Goal: Task Accomplishment & Management: Use online tool/utility

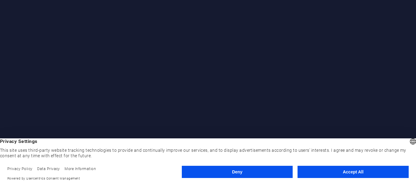
click at [378, 173] on button "Accept All" at bounding box center [352, 172] width 111 height 12
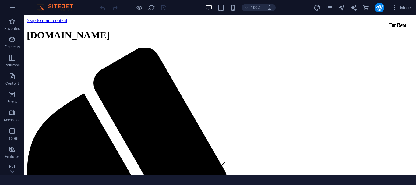
drag, startPoint x: 413, startPoint y: 49, endPoint x: 440, endPoint y: 28, distance: 34.0
click at [11, 5] on icon "button" at bounding box center [12, 7] width 7 height 7
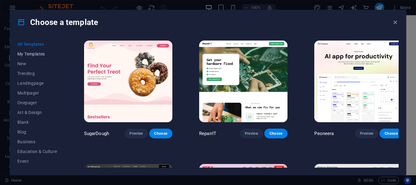
click at [46, 52] on span "My Templates" at bounding box center [37, 53] width 40 height 5
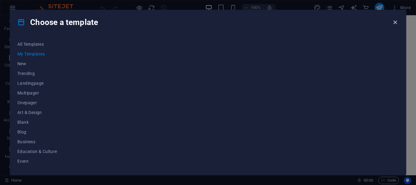
click at [396, 21] on icon "button" at bounding box center [394, 22] width 7 height 7
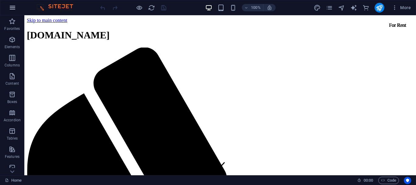
click at [12, 7] on icon "button" at bounding box center [12, 7] width 7 height 7
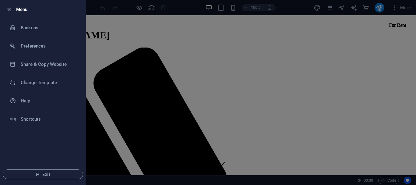
click at [12, 7] on icon "button" at bounding box center [8, 9] width 7 height 7
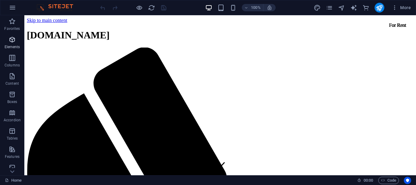
click at [15, 43] on icon "button" at bounding box center [12, 39] width 7 height 7
click at [12, 41] on icon "button" at bounding box center [12, 39] width 7 height 7
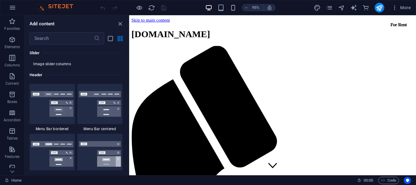
scroll to position [3653, 0]
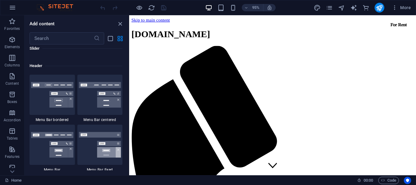
drag, startPoint x: 199, startPoint y: 124, endPoint x: 158, endPoint y: 152, distance: 50.1
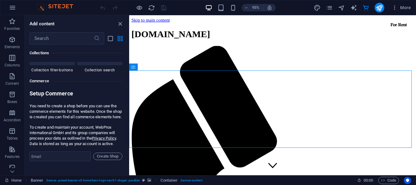
scroll to position [5898, 0]
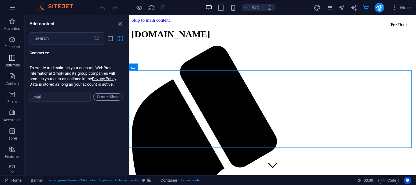
click at [12, 61] on icon "button" at bounding box center [12, 57] width 7 height 7
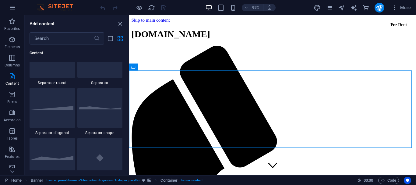
scroll to position [1397, 0]
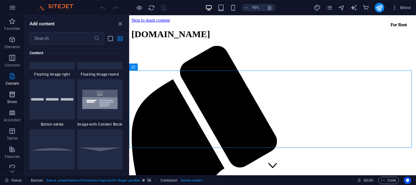
click at [11, 96] on icon "button" at bounding box center [12, 94] width 7 height 7
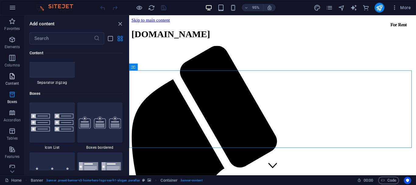
scroll to position [1679, 0]
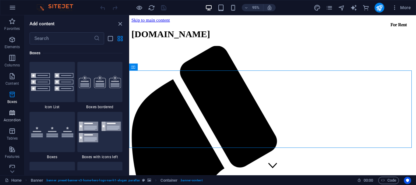
click at [15, 120] on p "Accordion" at bounding box center [12, 120] width 17 height 5
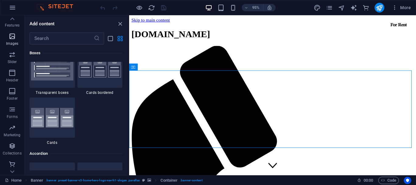
scroll to position [132, 0]
click at [9, 154] on span "Collections" at bounding box center [12, 148] width 24 height 15
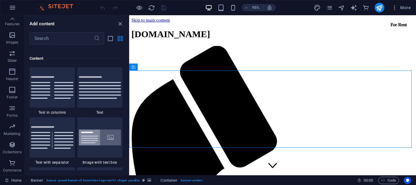
scroll to position [1058, 0]
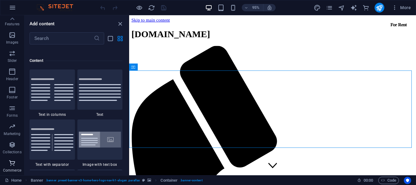
click at [10, 166] on icon "button" at bounding box center [12, 162] width 7 height 7
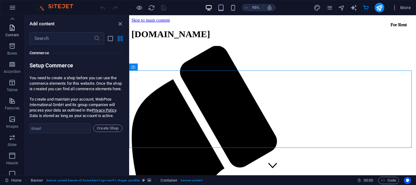
scroll to position [41, 0]
click at [11, 39] on span "Content" at bounding box center [12, 38] width 24 height 15
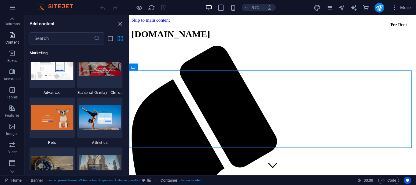
scroll to position [1065, 0]
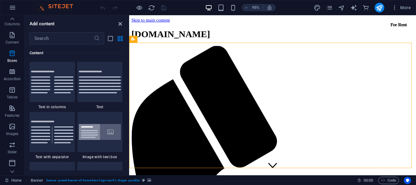
click at [119, 22] on icon "close panel" at bounding box center [120, 23] width 7 height 7
